Goal: Register for event/course

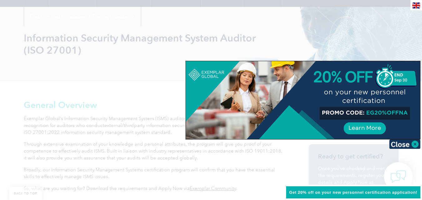
scroll to position [94, 0]
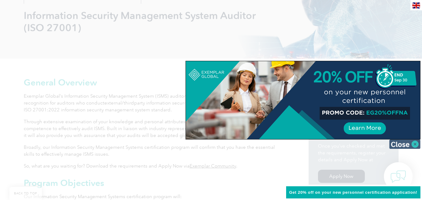
click at [404, 143] on img at bounding box center [404, 144] width 31 height 9
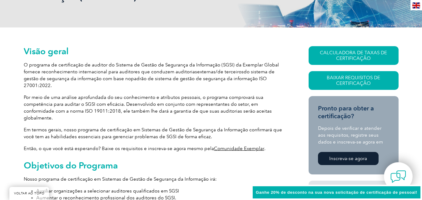
scroll to position [63, 0]
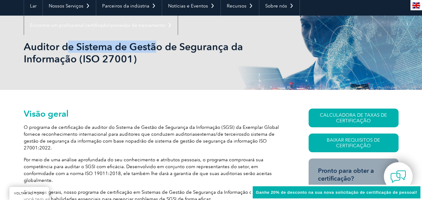
drag, startPoint x: 76, startPoint y: 52, endPoint x: 155, endPoint y: 52, distance: 78.8
click at [155, 52] on font "Auditor de Sistema de Gestão de Segurança da Informação (ISO 27001)" at bounding box center [133, 53] width 219 height 24
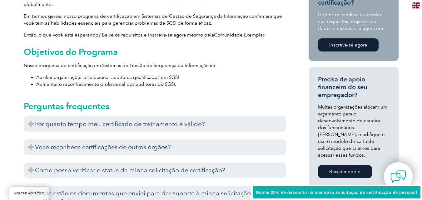
scroll to position [250, 0]
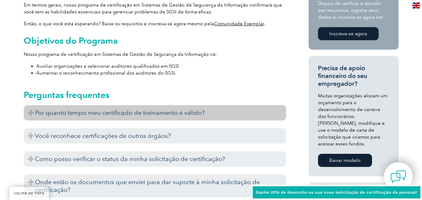
click at [91, 109] on font "Por quanto tempo meu certificado de treinamento é válido?" at bounding box center [120, 113] width 170 height 8
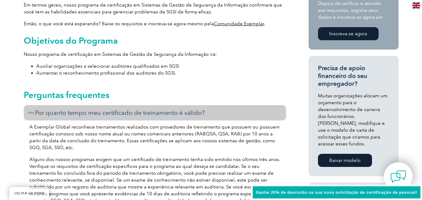
click at [91, 109] on font "Por quanto tempo meu certificado de treinamento é válido?" at bounding box center [120, 113] width 170 height 8
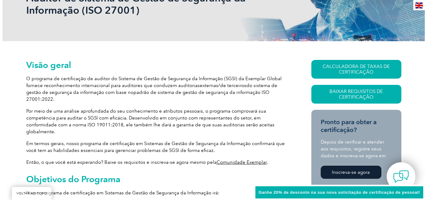
scroll to position [125, 0]
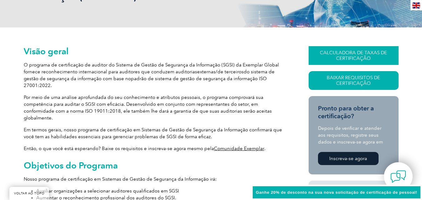
click at [350, 58] on font "CALCULADORA DE TAXAS DE CERTIFICAÇÃO" at bounding box center [353, 55] width 67 height 11
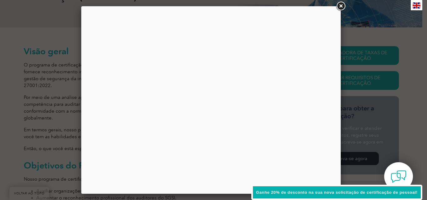
click at [343, 7] on link at bounding box center [340, 6] width 11 height 11
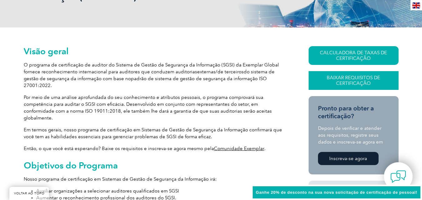
click at [341, 81] on font "Baixar Requisitos de Certificação" at bounding box center [353, 80] width 53 height 11
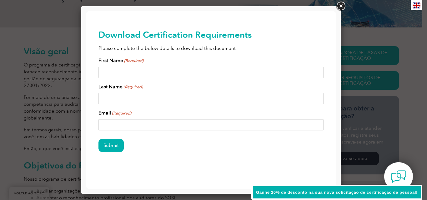
scroll to position [0, 0]
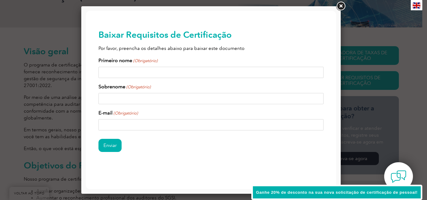
click at [160, 72] on input "Primeiro nome (Obrigatório)" at bounding box center [210, 72] width 225 height 11
type input "nathalia"
type input "baltar"
type input "[EMAIL_ADDRESS][DOMAIN_NAME]"
click at [101, 142] on input "Enviar" at bounding box center [109, 145] width 23 height 13
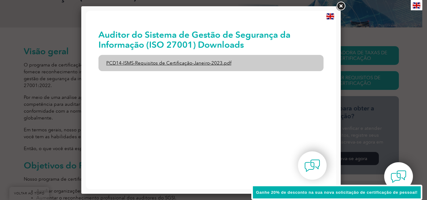
click at [169, 60] on link "PCD14-ISMS-Requisitos de Certificação-Janeiro-2023.pdf" at bounding box center [210, 63] width 225 height 16
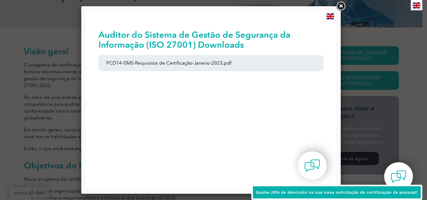
click at [340, 8] on link at bounding box center [340, 6] width 11 height 11
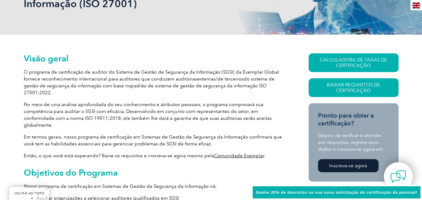
scroll to position [125, 0]
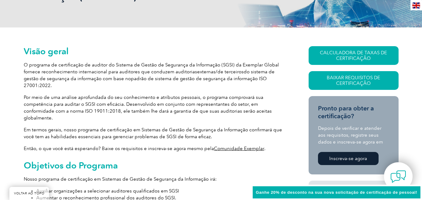
click at [354, 157] on font "Inscreva-se agora" at bounding box center [348, 159] width 38 height 6
